Goal: Task Accomplishment & Management: Manage account settings

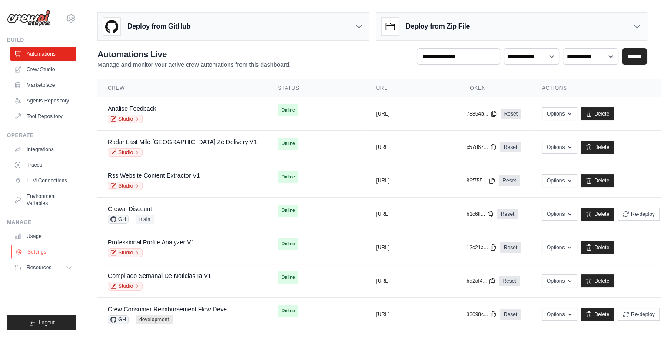
click at [40, 249] on link "Settings" at bounding box center [44, 252] width 66 height 14
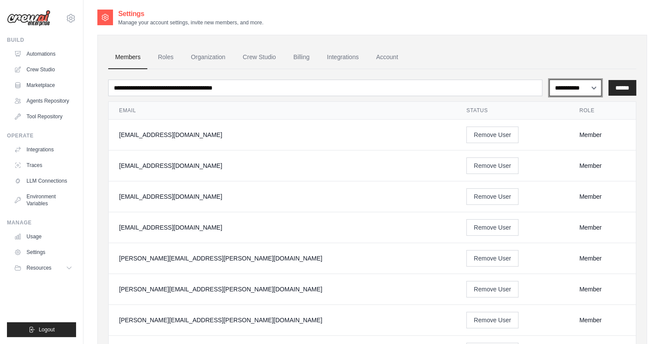
click at [555, 86] on select "**********" at bounding box center [575, 88] width 52 height 17
click at [159, 57] on link "Roles" at bounding box center [166, 57] width 30 height 23
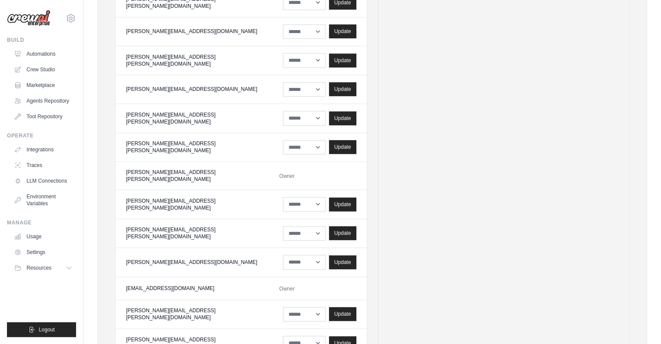
scroll to position [688, 0]
click at [279, 285] on span "Owner" at bounding box center [286, 288] width 15 height 6
drag, startPoint x: 272, startPoint y: 274, endPoint x: 181, endPoint y: 272, distance: 90.8
click at [181, 276] on tr "mateus@crewai.com Owner" at bounding box center [241, 287] width 251 height 23
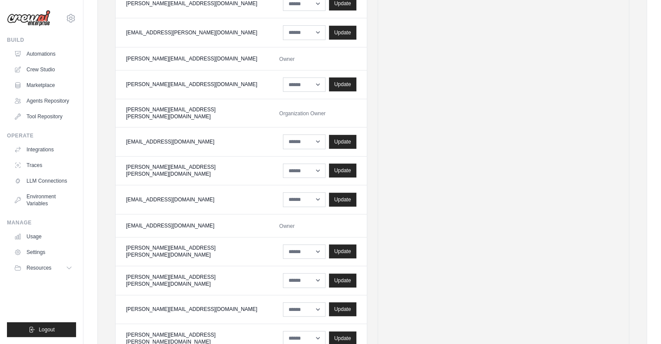
scroll to position [406, 0]
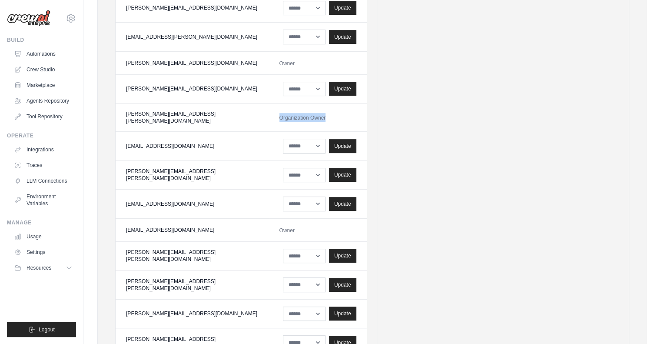
drag, startPoint x: 262, startPoint y: 113, endPoint x: 349, endPoint y: 123, distance: 87.4
click at [349, 123] on td "Organization Owner" at bounding box center [318, 117] width 98 height 28
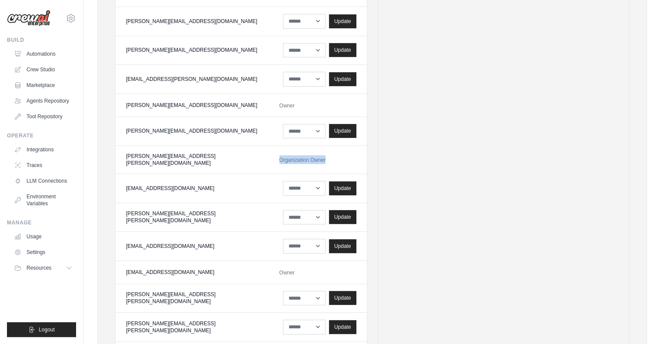
scroll to position [361, 0]
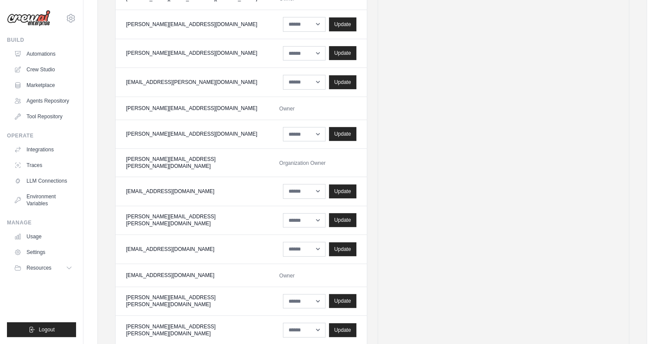
click at [302, 96] on td "Owner" at bounding box center [318, 107] width 98 height 23
drag, startPoint x: 302, startPoint y: 96, endPoint x: 262, endPoint y: 102, distance: 41.4
click at [269, 102] on td "Owner" at bounding box center [318, 107] width 98 height 23
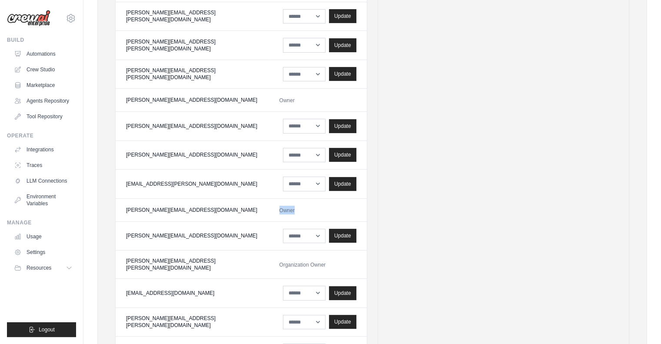
scroll to position [258, 0]
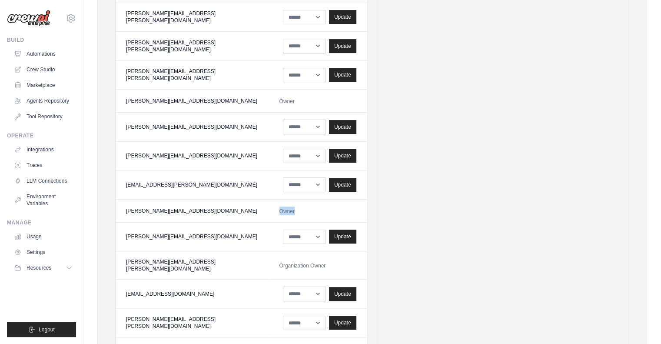
drag, startPoint x: 305, startPoint y: 103, endPoint x: 253, endPoint y: 100, distance: 51.8
click at [253, 100] on tr "daniel@crewai.com Owner" at bounding box center [241, 101] width 251 height 23
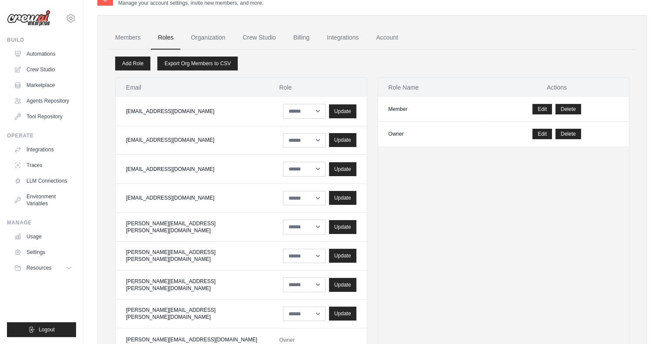
scroll to position [19, 0]
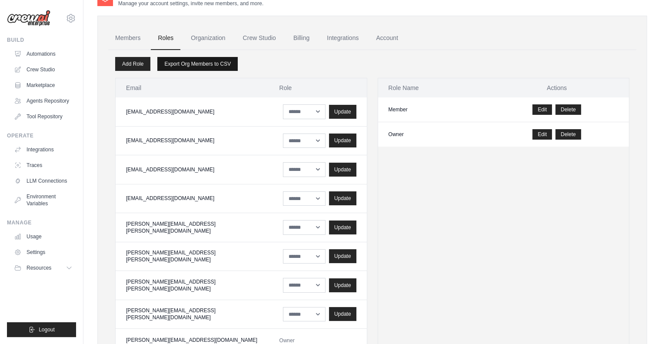
click at [202, 62] on link "Export Org Members to CSV" at bounding box center [197, 64] width 80 height 14
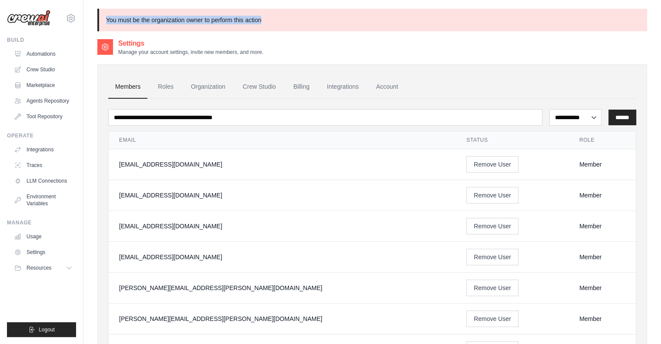
drag, startPoint x: 105, startPoint y: 19, endPoint x: 265, endPoint y: 10, distance: 160.6
click at [265, 10] on p "You must be the organization owner to perform this action" at bounding box center [372, 20] width 550 height 23
